Goal: Information Seeking & Learning: Check status

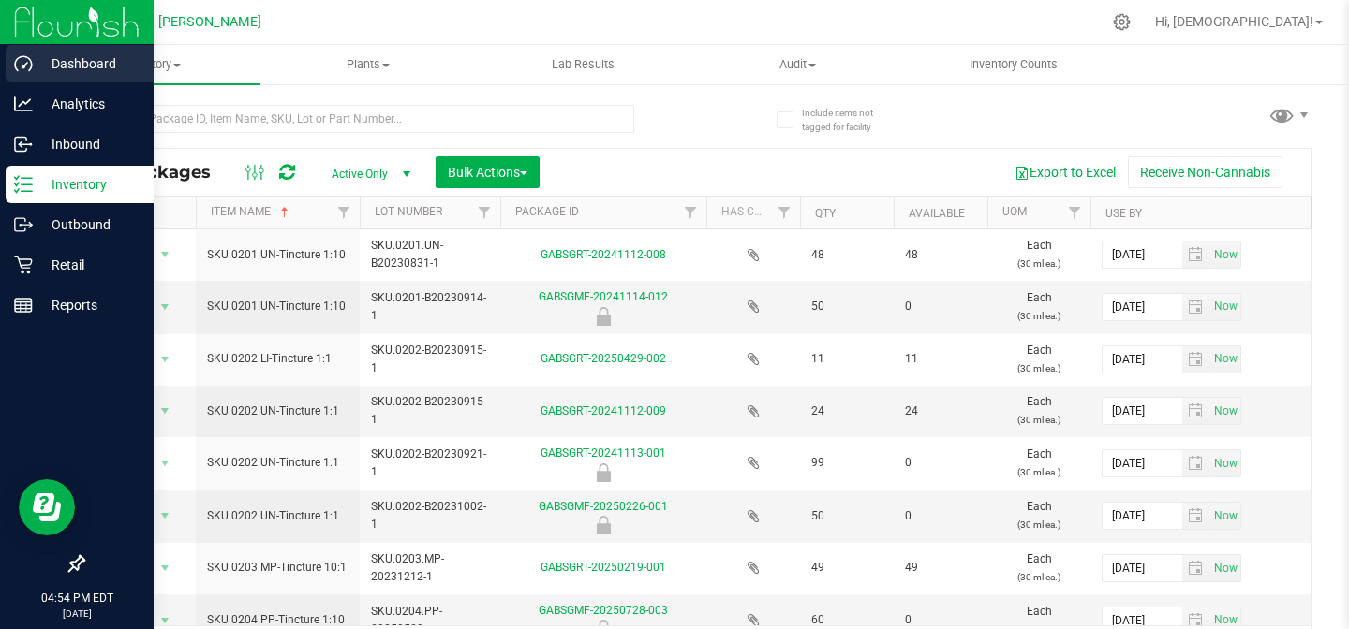
click at [79, 70] on p "Dashboard" at bounding box center [89, 63] width 112 height 22
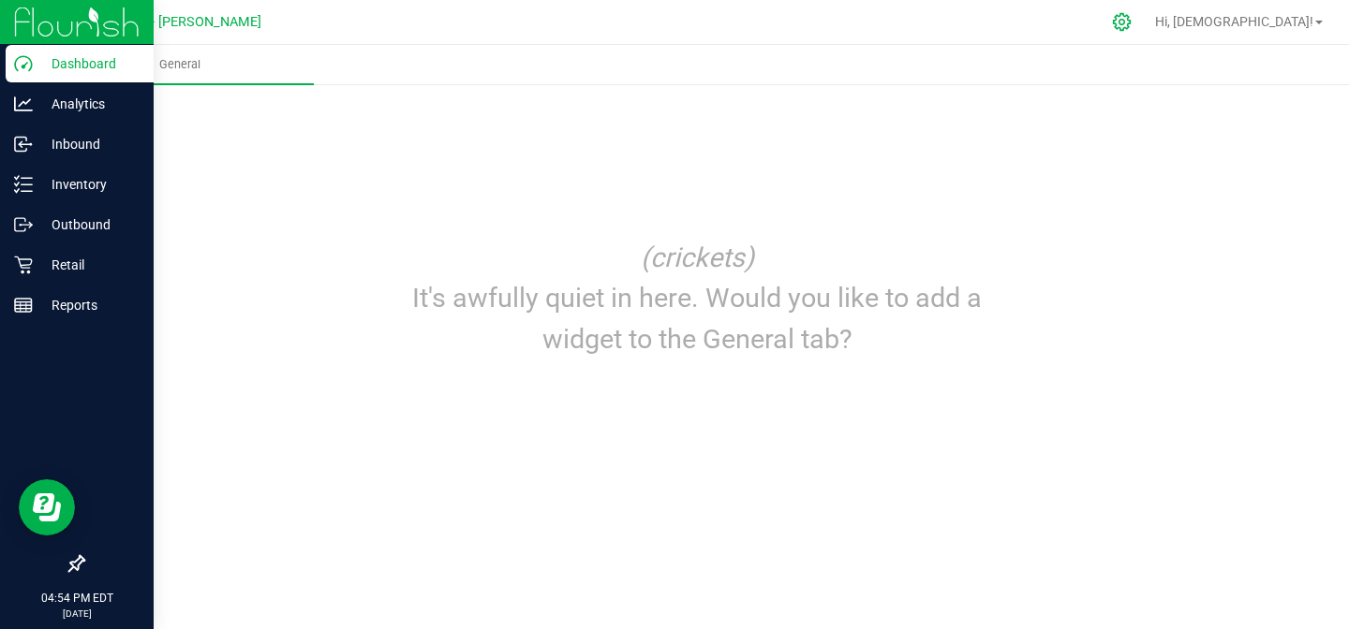
click at [1130, 16] on icon at bounding box center [1122, 22] width 18 height 18
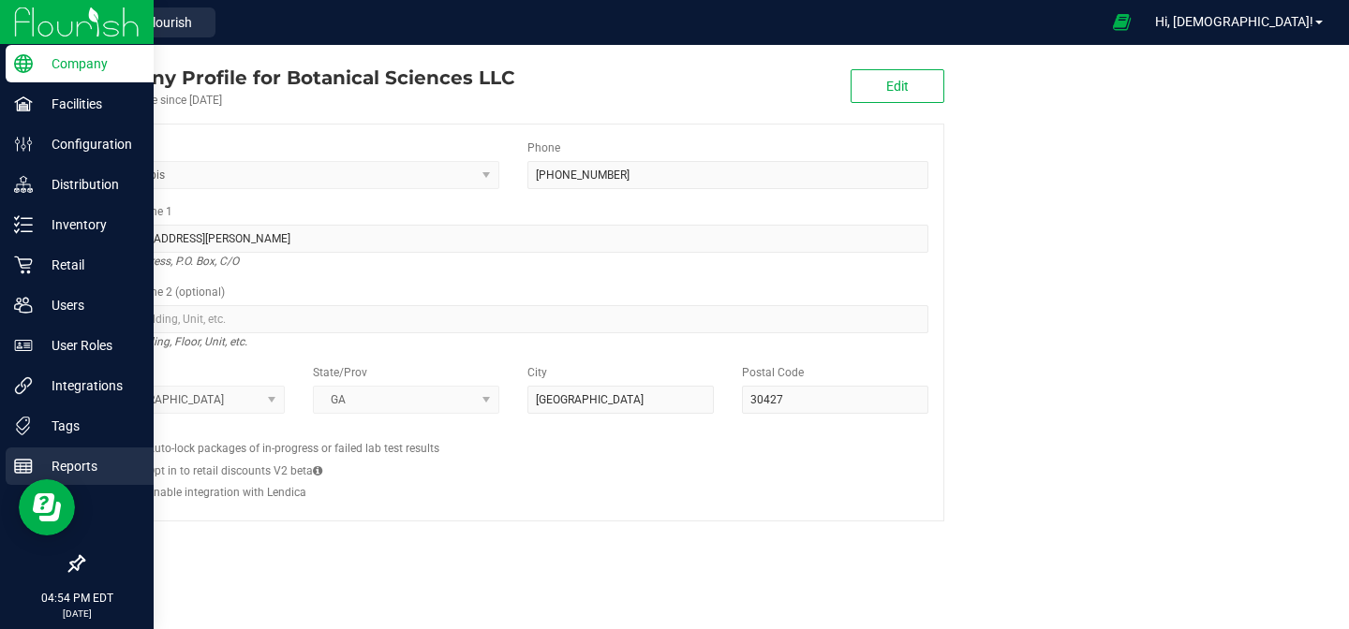
click at [93, 461] on p "Reports" at bounding box center [89, 466] width 112 height 22
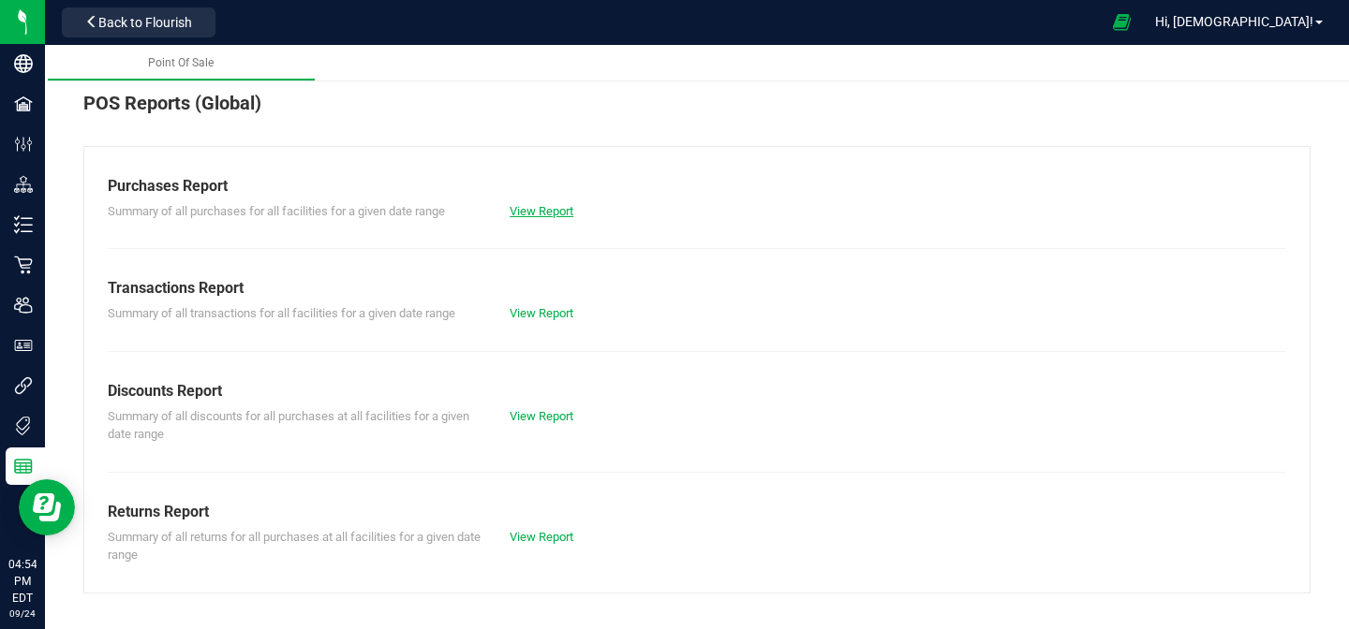
click at [545, 206] on link "View Report" at bounding box center [541, 211] width 64 height 14
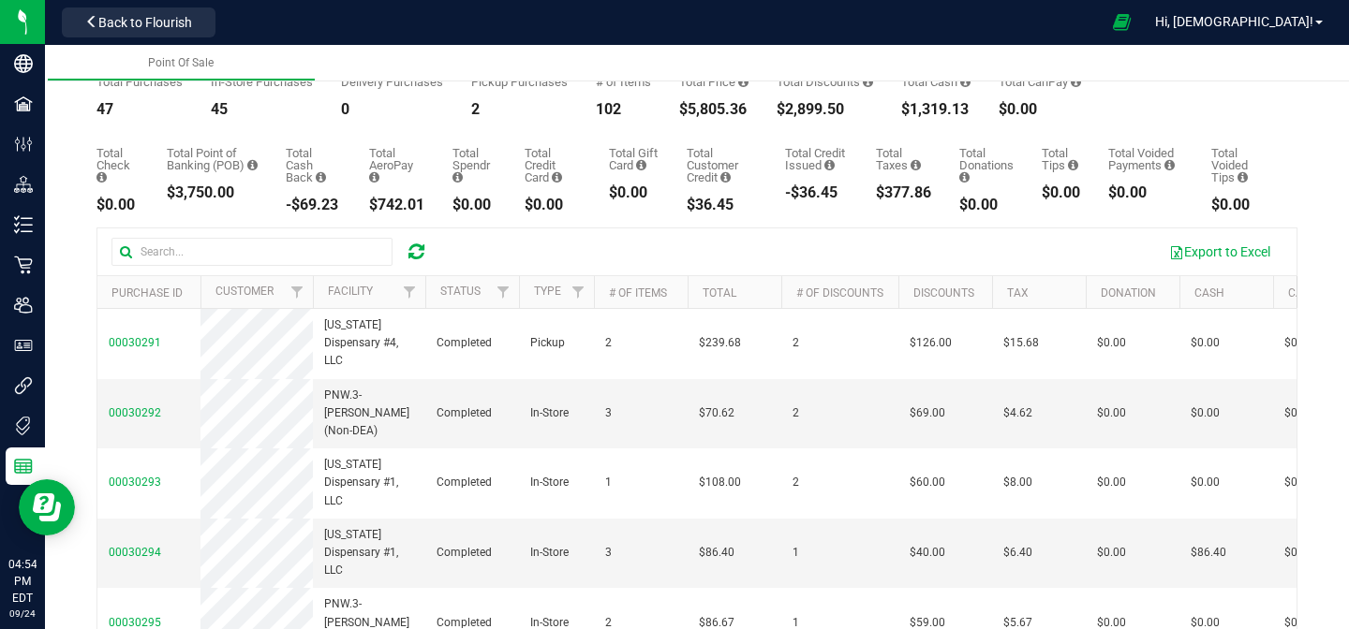
scroll to position [71, 0]
click at [411, 297] on span "Filter" at bounding box center [409, 294] width 15 height 15
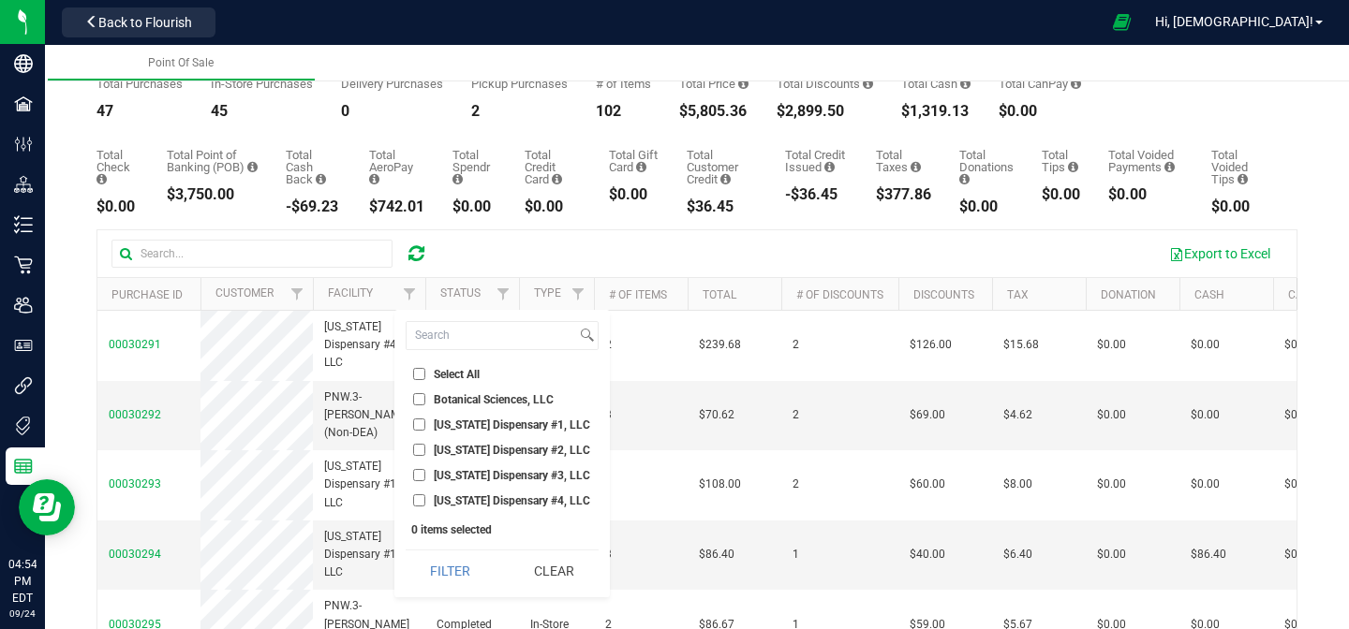
click at [420, 421] on input "[US_STATE] Dispensary #1, LLC" at bounding box center [419, 425] width 12 height 12
checkbox input "true"
click at [440, 561] on button "Filter" at bounding box center [451, 571] width 90 height 41
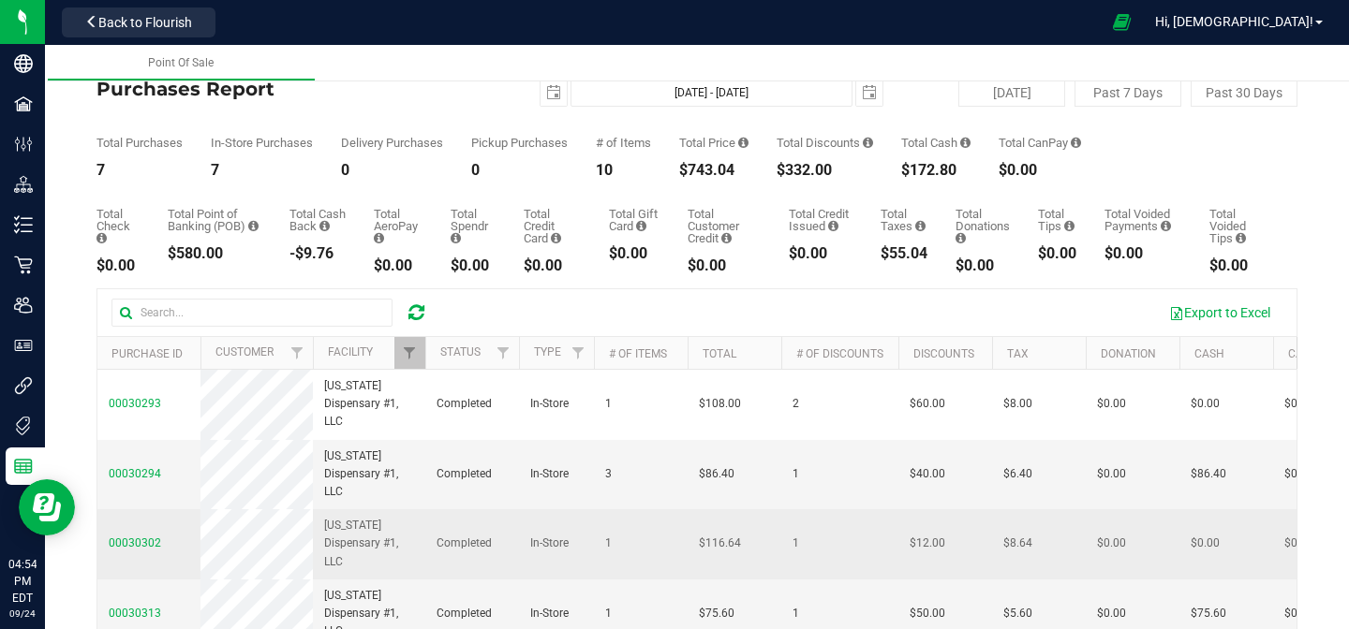
scroll to position [11, 0]
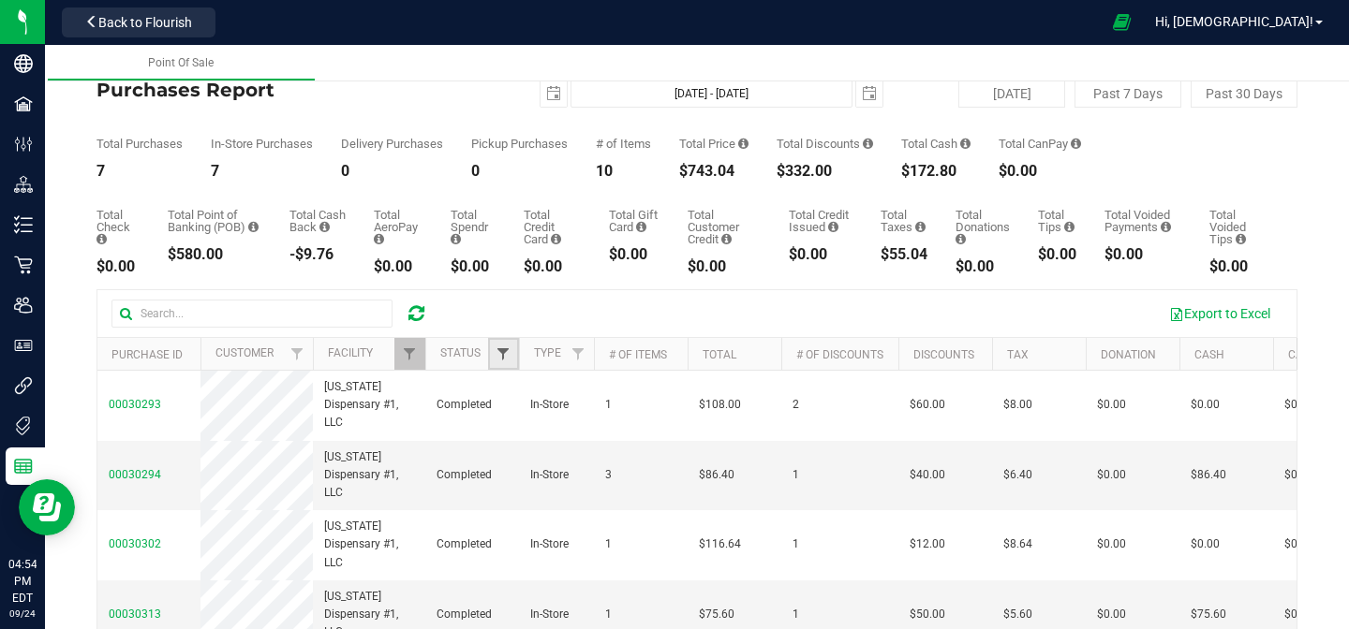
click at [502, 352] on span "Filter" at bounding box center [502, 354] width 15 height 15
click at [462, 296] on div "Export to Excel" at bounding box center [696, 313] width 1199 height 47
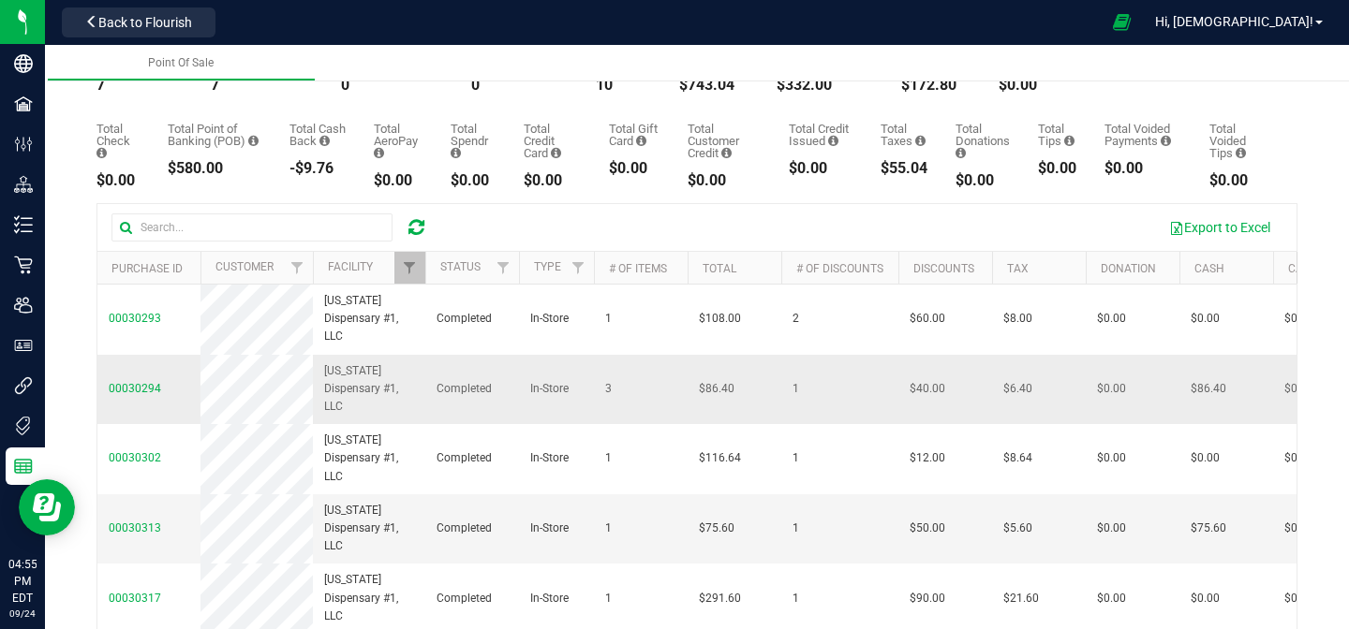
scroll to position [0, 0]
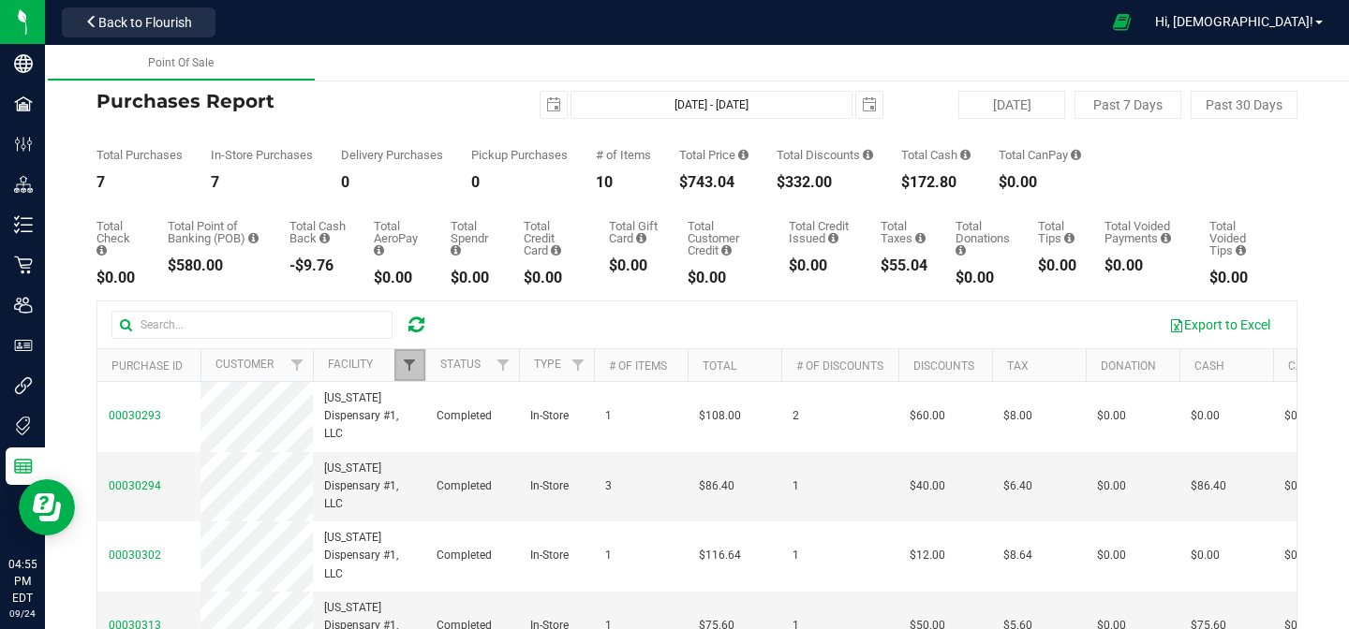
click at [403, 366] on span "Filter" at bounding box center [409, 365] width 15 height 15
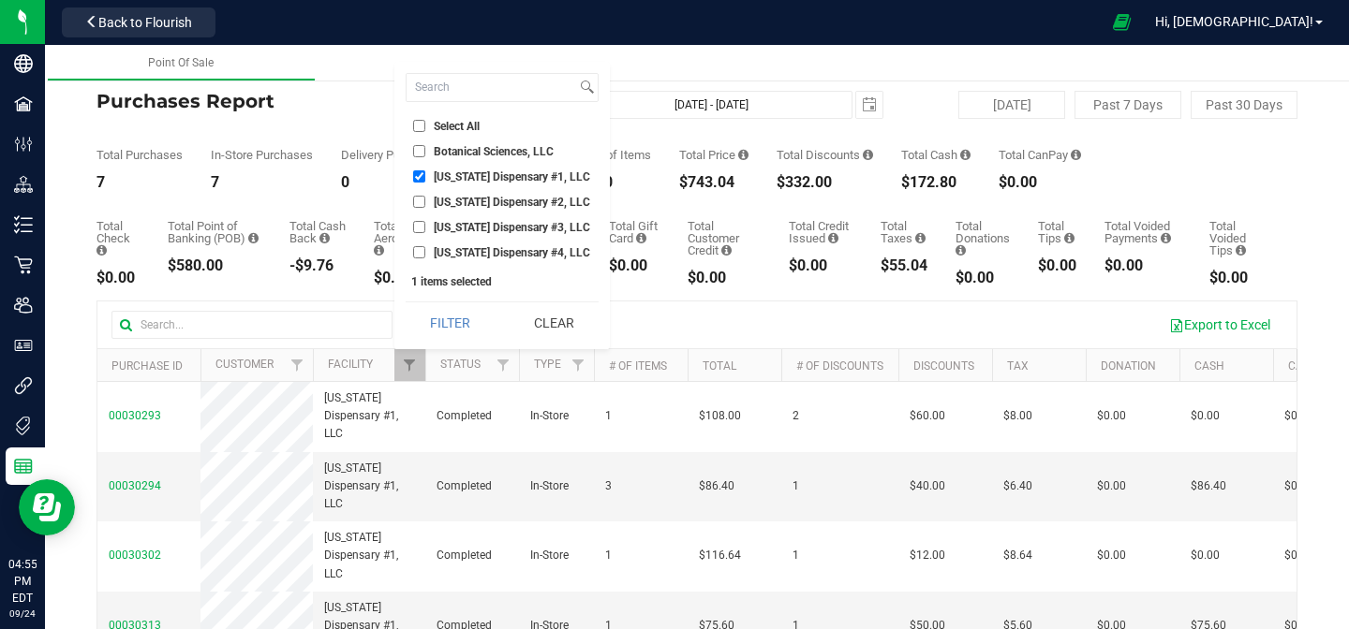
click at [419, 201] on input "[US_STATE] Dispensary #2, LLC" at bounding box center [419, 202] width 12 height 12
checkbox input "true"
click at [421, 181] on input "[US_STATE] Dispensary #1, LLC" at bounding box center [419, 176] width 12 height 12
checkbox input "false"
click at [416, 362] on span "Filter" at bounding box center [409, 365] width 15 height 15
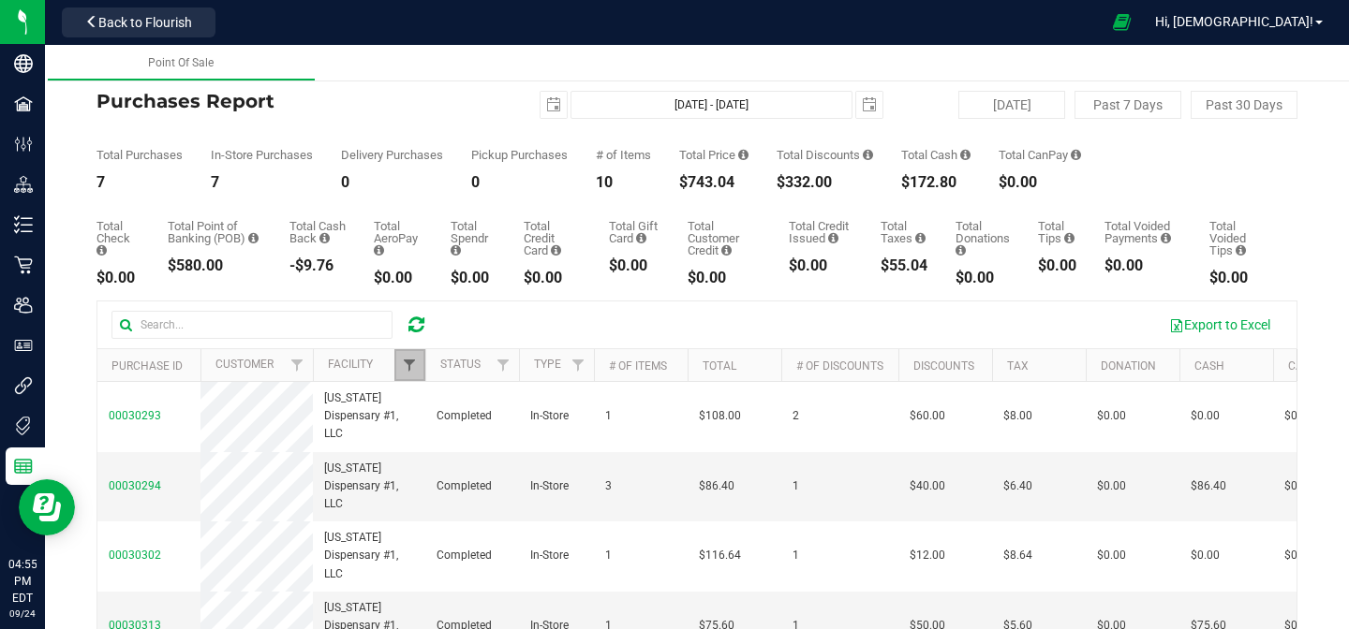
click at [407, 361] on span "Filter" at bounding box center [409, 365] width 15 height 15
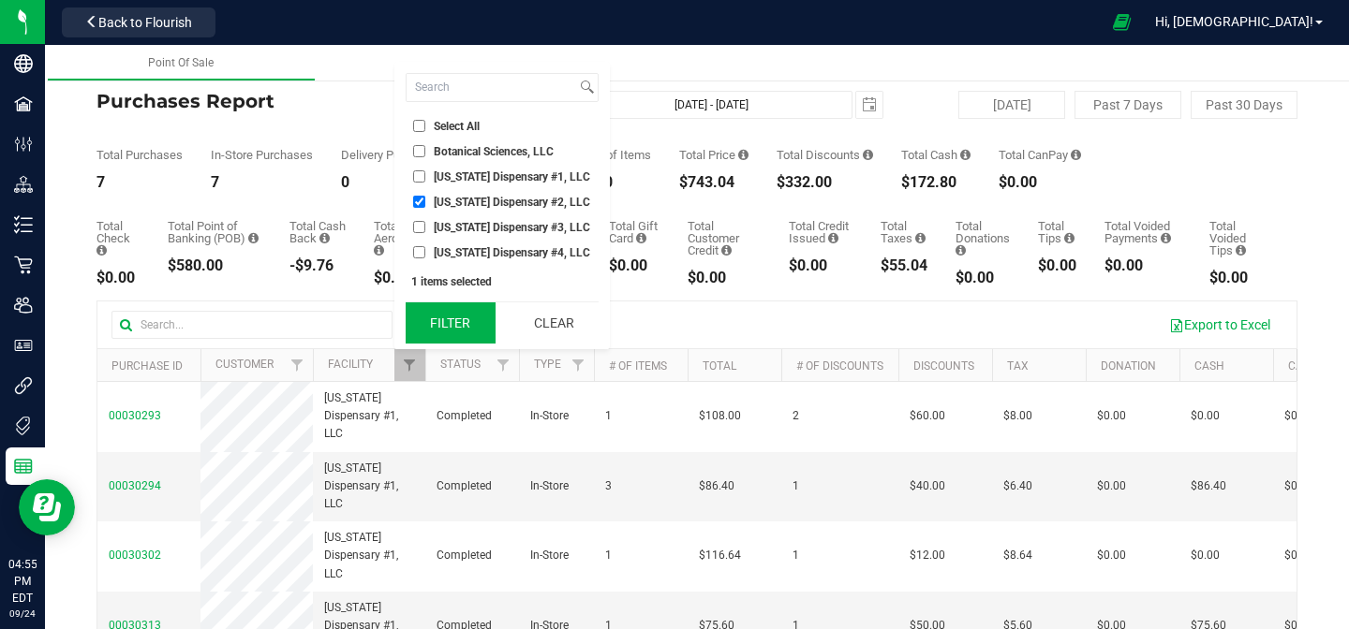
click at [436, 326] on button "Filter" at bounding box center [451, 323] width 90 height 41
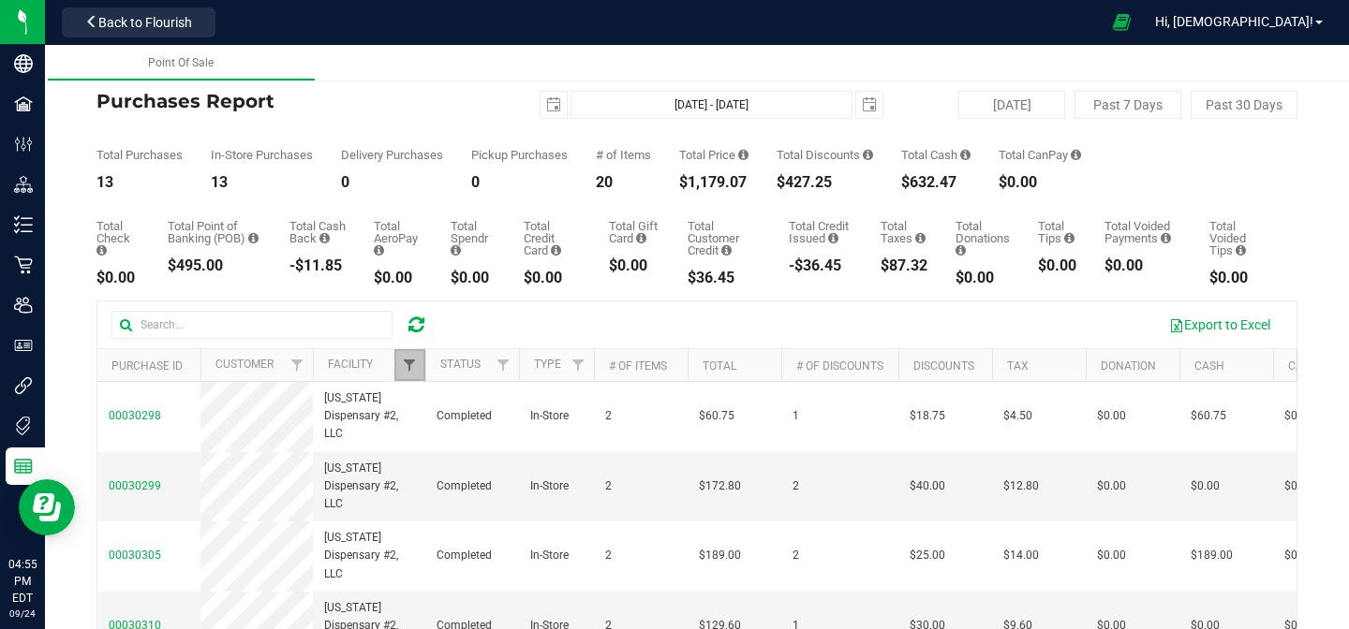
click at [410, 366] on span "Filter" at bounding box center [409, 365] width 15 height 15
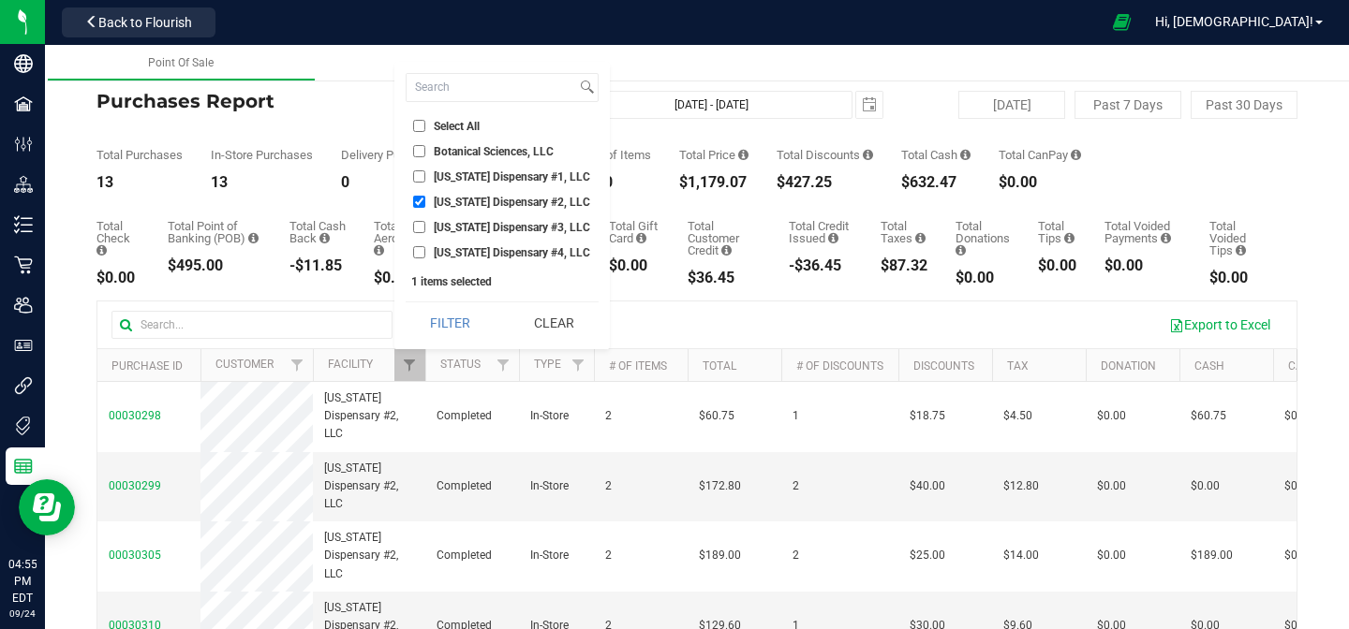
click at [419, 203] on input "[US_STATE] Dispensary #2, LLC" at bounding box center [419, 202] width 12 height 12
checkbox input "false"
click at [419, 230] on input "[US_STATE] Dispensary #3, LLC" at bounding box center [419, 227] width 12 height 12
click at [450, 333] on button "Filter" at bounding box center [451, 323] width 90 height 41
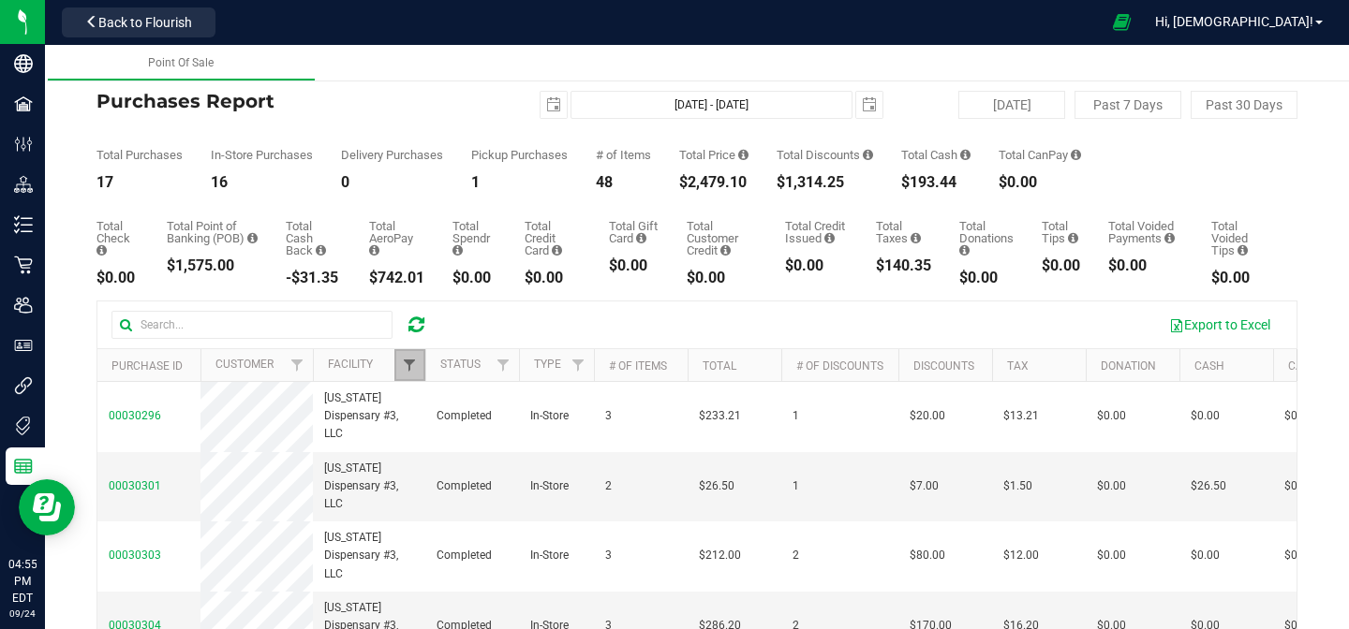
click at [406, 362] on span "Filter" at bounding box center [409, 365] width 15 height 15
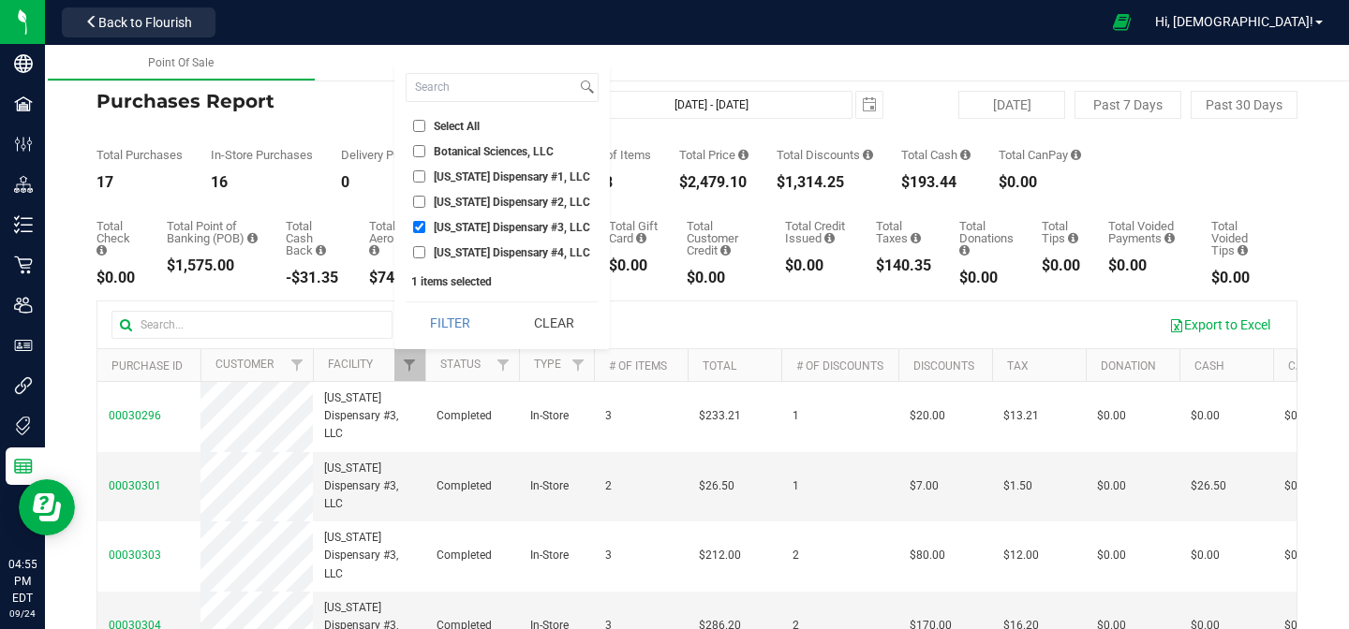
click at [421, 226] on input "[US_STATE] Dispensary #3, LLC" at bounding box center [419, 227] width 12 height 12
checkbox input "false"
click at [421, 252] on input "[US_STATE] Dispensary #4, LLC" at bounding box center [419, 252] width 12 height 12
checkbox input "true"
click at [431, 329] on button "Filter" at bounding box center [451, 323] width 90 height 41
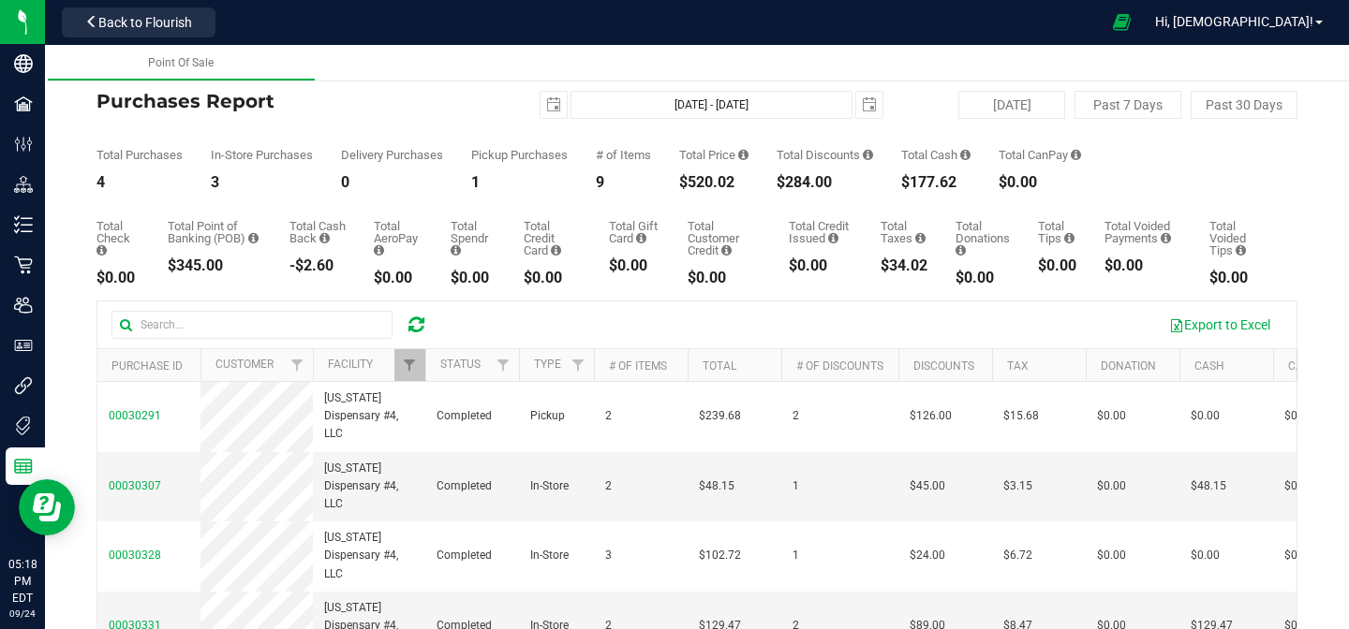
click at [418, 327] on icon at bounding box center [416, 325] width 16 height 19
